Goal: Task Accomplishment & Management: Complete application form

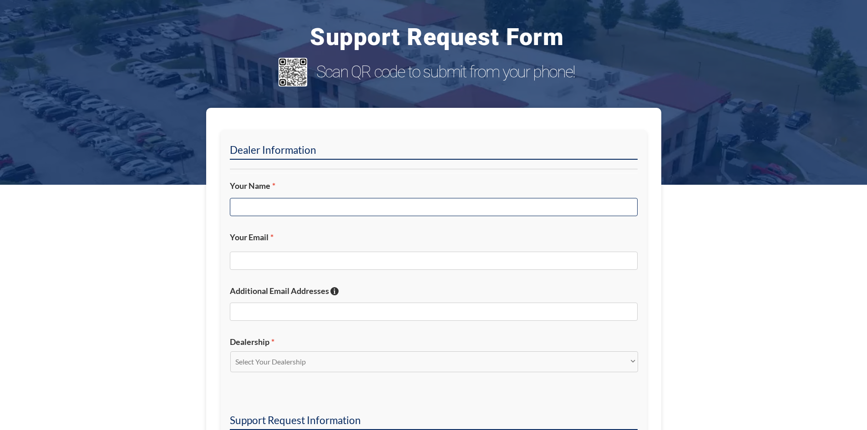
click at [310, 212] on input "Your Name *" at bounding box center [434, 207] width 408 height 18
type input "[PERSON_NAME]"
type input "[EMAIL_ADDRESS][DOMAIN_NAME]"
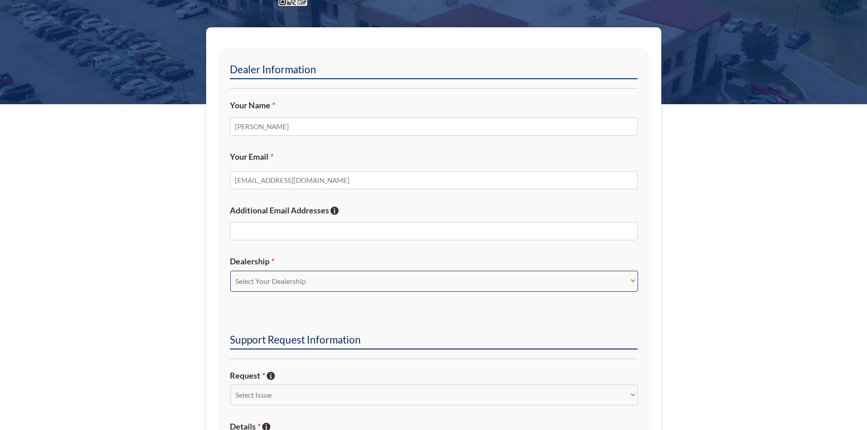
scroll to position [182, 0]
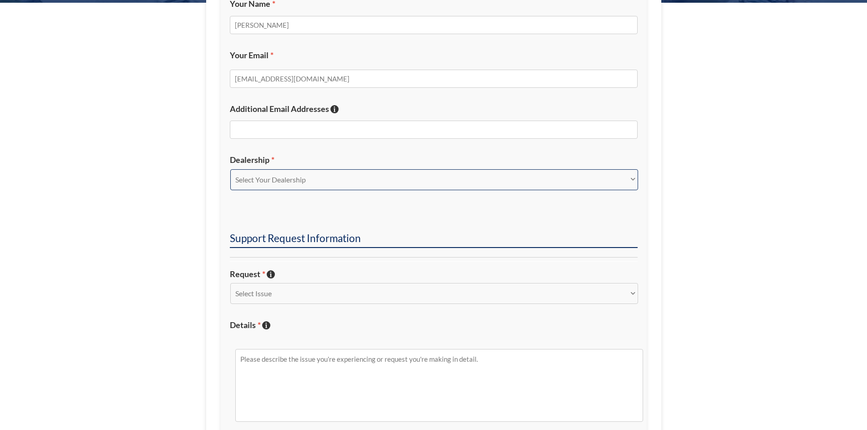
click at [308, 185] on select "Select Your Dealership Acura of Rochester Delray Buick GMC [PERSON_NAME] Automa…" at bounding box center [434, 179] width 408 height 21
select select "[PERSON_NAME] Chevrolet Midland"
click at [230, 169] on select "Select Your Dealership Acura of Rochester Delray Buick GMC [PERSON_NAME] Automa…" at bounding box center [434, 179] width 408 height 21
click at [293, 294] on select "Select Issue New Inquiry/Request Inventory Management Inventory Feed Website Fu…" at bounding box center [434, 293] width 408 height 21
select select "Inventory Feed"
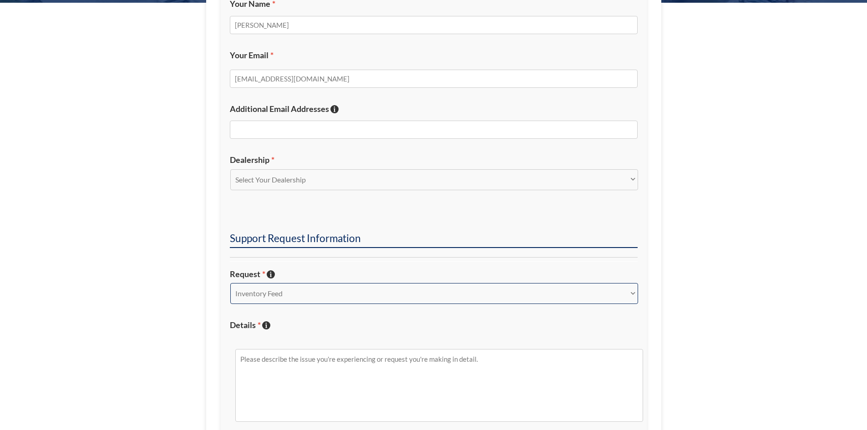
click at [230, 283] on select "Select Issue New Inquiry/Request Inventory Management Inventory Feed Website Fu…" at bounding box center [434, 293] width 408 height 21
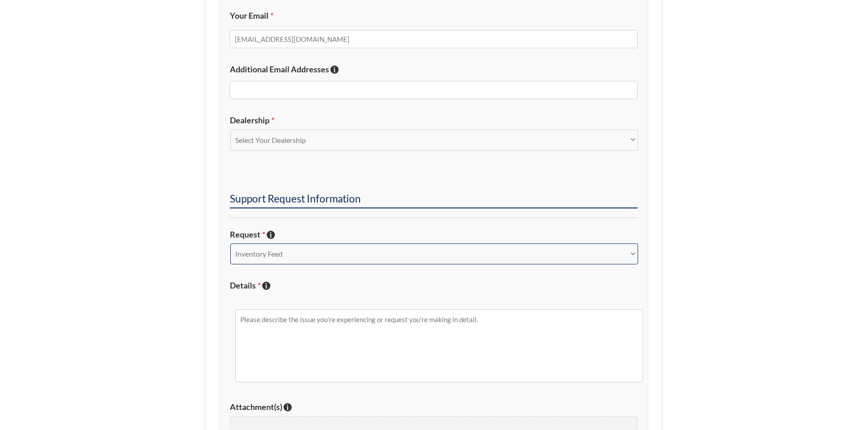
scroll to position [273, 0]
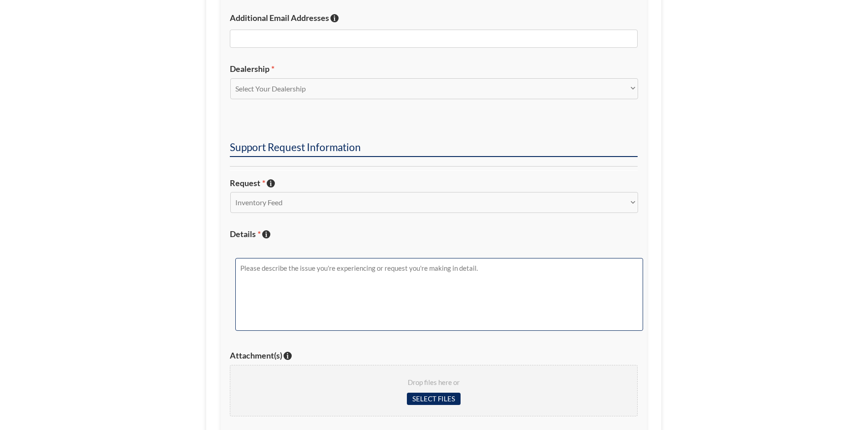
click at [316, 281] on textarea "Details * Describe the issue with specific details if possible!" at bounding box center [439, 294] width 408 height 73
paste textarea "[URL][DOMAIN_NAME]"
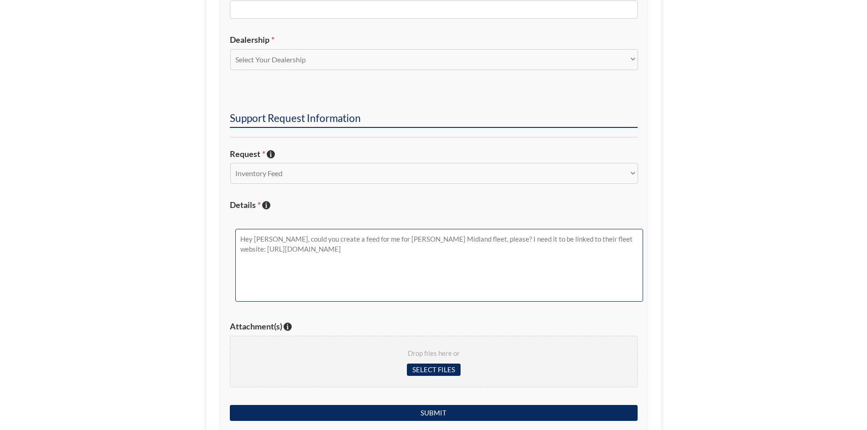
scroll to position [318, 0]
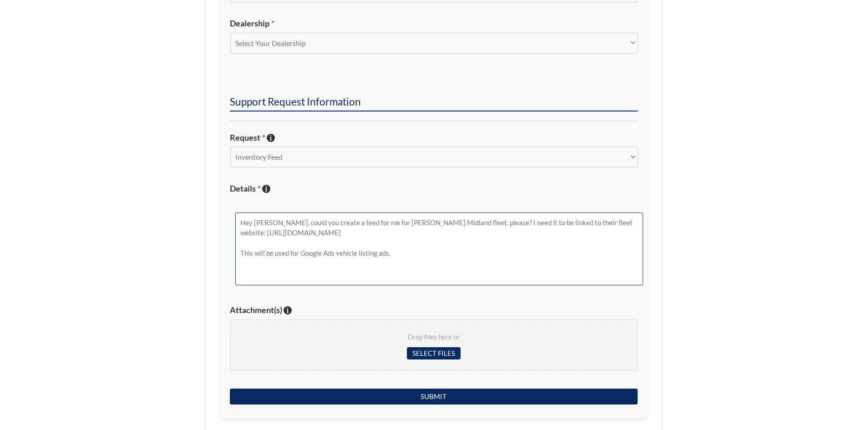
click at [434, 223] on textarea "Hey [PERSON_NAME], could you create a feed for me for [PERSON_NAME] Midland fle…" at bounding box center [439, 248] width 408 height 73
click at [533, 224] on textarea "Hey [PERSON_NAME], could you create a feed for me for [PERSON_NAME] Midland fle…" at bounding box center [439, 248] width 408 height 73
click at [482, 222] on textarea "Hey [PERSON_NAME], could you create a feed for me for [PERSON_NAME] Midland fle…" at bounding box center [439, 248] width 408 height 73
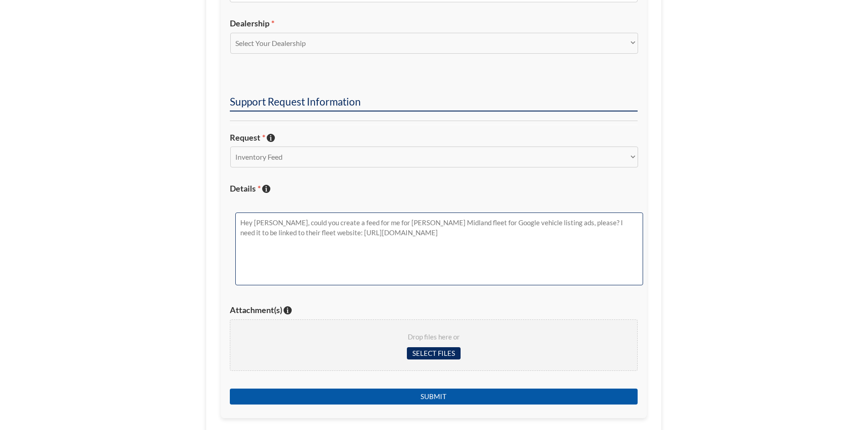
type textarea "Hey [PERSON_NAME], could you create a feed for me for [PERSON_NAME] Midland fle…"
click at [487, 393] on input "Submit" at bounding box center [434, 397] width 408 height 16
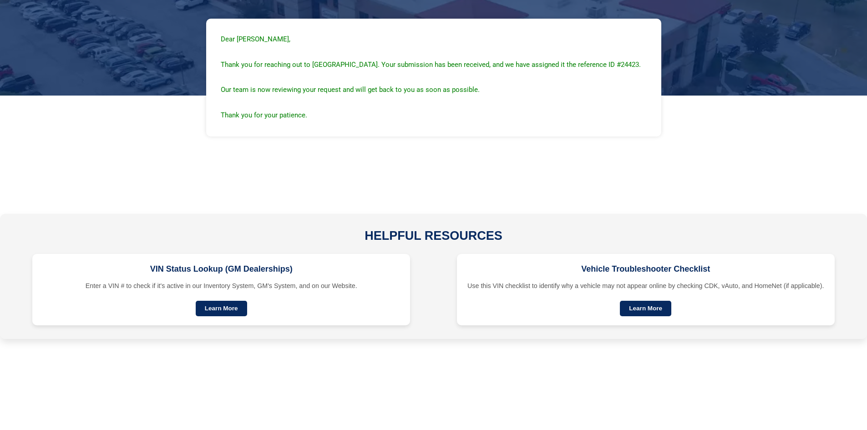
scroll to position [77, 0]
